Goal: Task Accomplishment & Management: Manage account settings

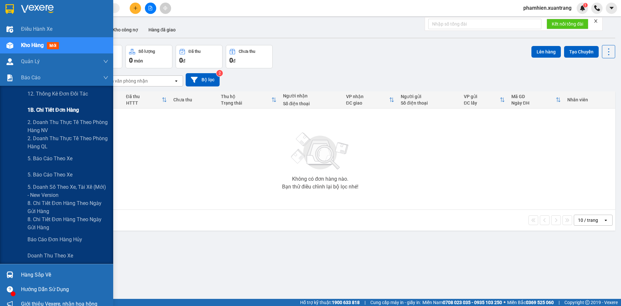
click at [54, 110] on span "1B. Chi tiết đơn hàng" at bounding box center [53, 110] width 51 height 8
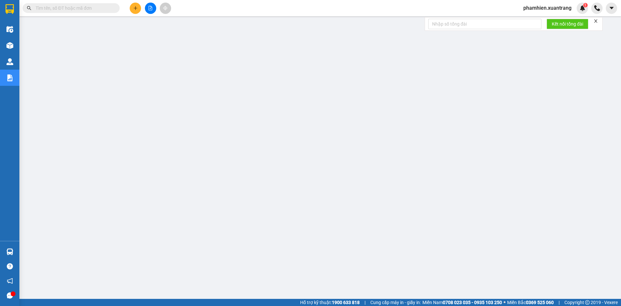
click at [80, 10] on input "text" at bounding box center [74, 8] width 76 height 7
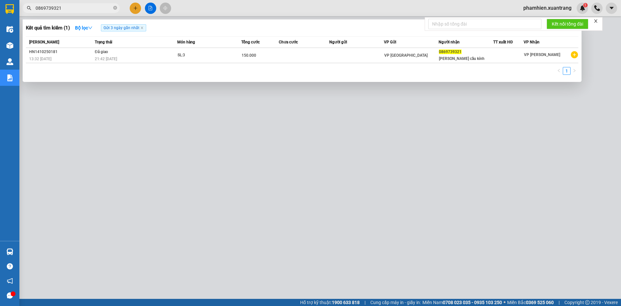
click at [78, 116] on div at bounding box center [310, 153] width 621 height 306
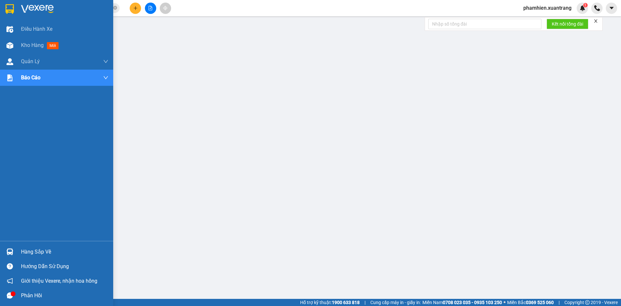
click at [49, 6] on img at bounding box center [37, 9] width 33 height 10
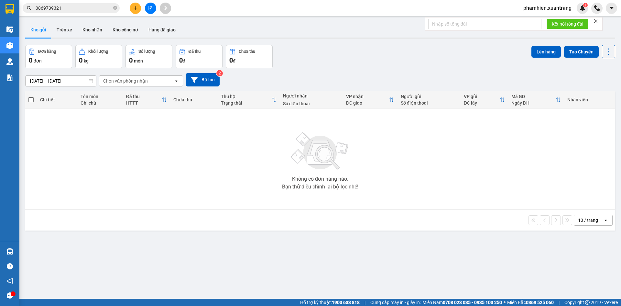
click at [66, 12] on span "0869739321" at bounding box center [71, 8] width 97 height 10
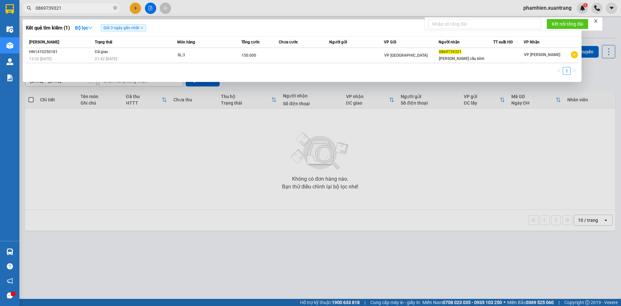
click at [67, 3] on span "0869739321" at bounding box center [71, 8] width 97 height 10
click at [69, 6] on input "0869739321" at bounding box center [74, 8] width 76 height 7
paste input "904862676"
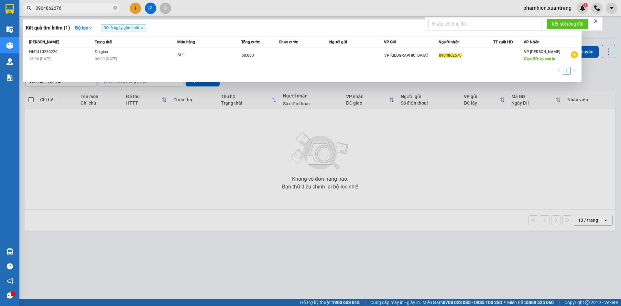
type input "0904862676"
click at [439, 45] on span "Người nhận" at bounding box center [449, 42] width 21 height 7
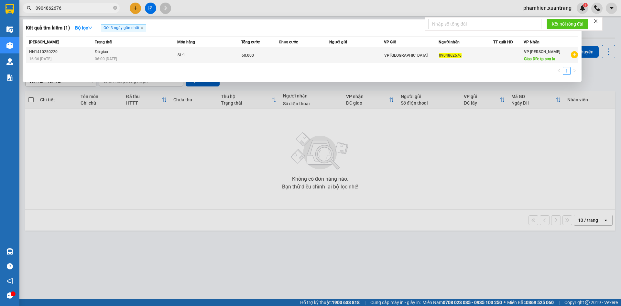
click at [440, 54] on span "0904862676" at bounding box center [450, 55] width 23 height 5
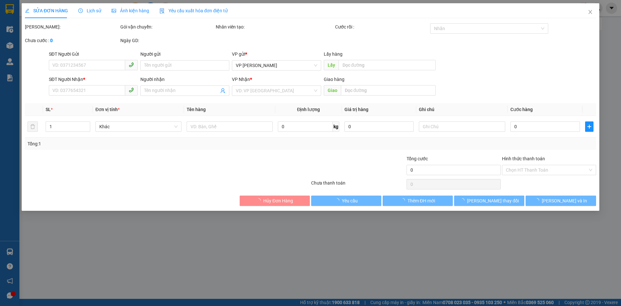
type input "0904862676"
type input "tp sơn la"
type input "60.000"
